Goal: Task Accomplishment & Management: Manage account settings

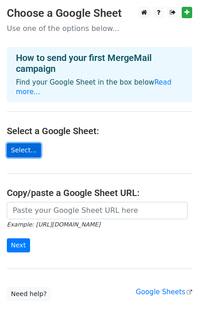
click at [22, 143] on link "Select..." at bounding box center [24, 150] width 34 height 14
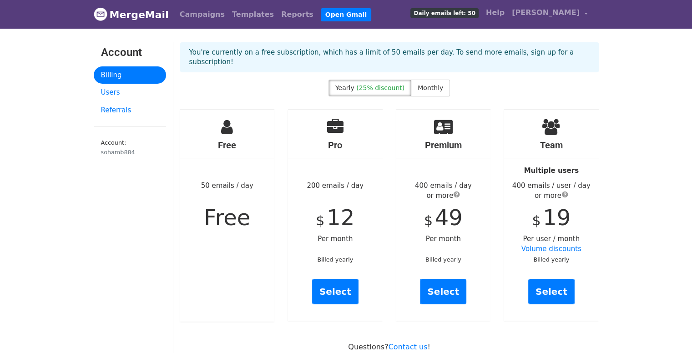
click at [135, 151] on div "sohamb884" at bounding box center [130, 152] width 58 height 9
click at [122, 95] on link "Users" at bounding box center [130, 93] width 72 height 18
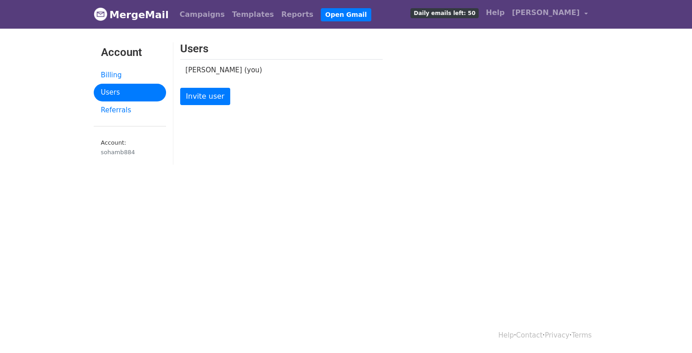
click at [127, 17] on link "MergeMail" at bounding box center [131, 14] width 75 height 19
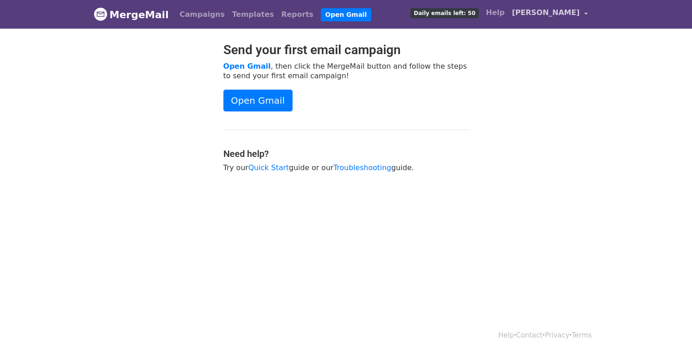
click at [560, 12] on span "[PERSON_NAME]" at bounding box center [546, 12] width 68 height 11
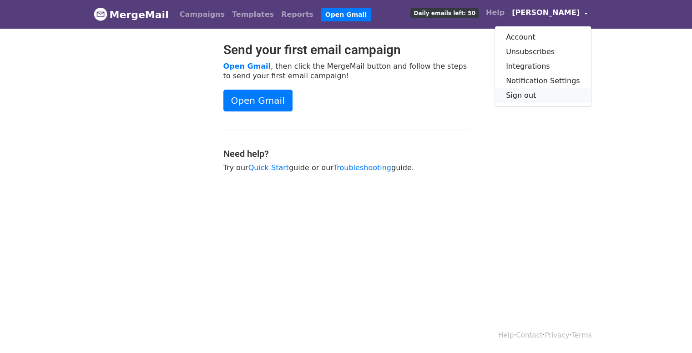
click at [535, 96] on link "Sign out" at bounding box center [543, 95] width 96 height 15
